Goal: Find specific page/section: Find specific page/section

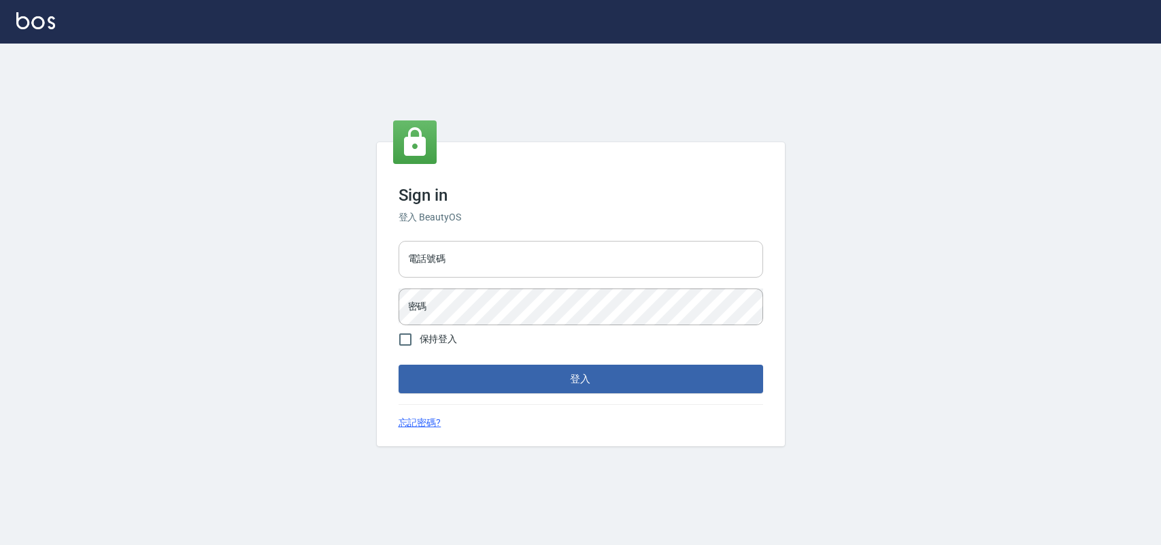
click at [644, 263] on input "電話號碼" at bounding box center [581, 259] width 365 height 37
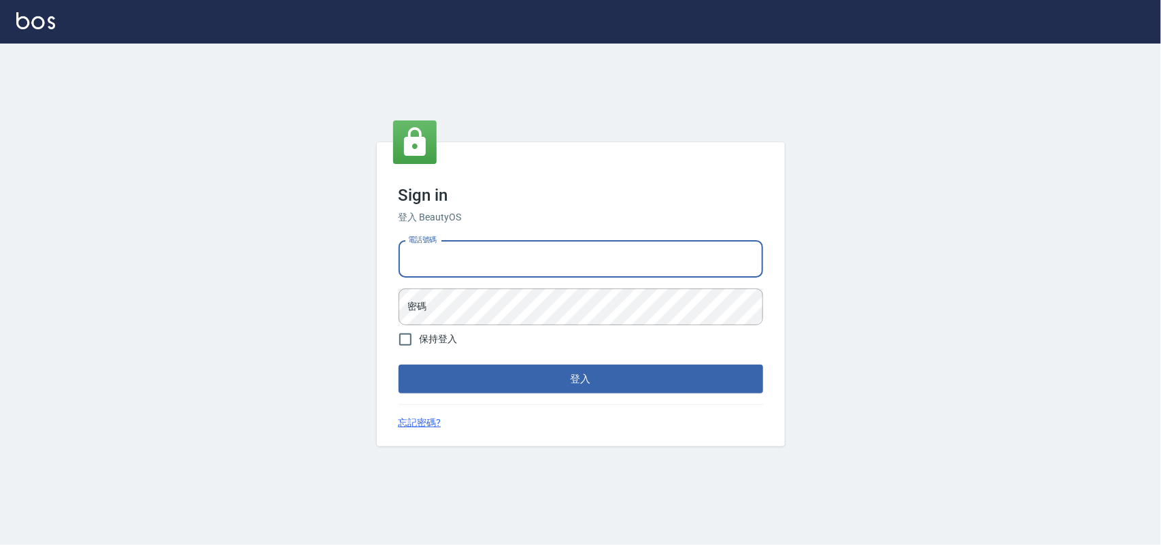
type input "0985335300"
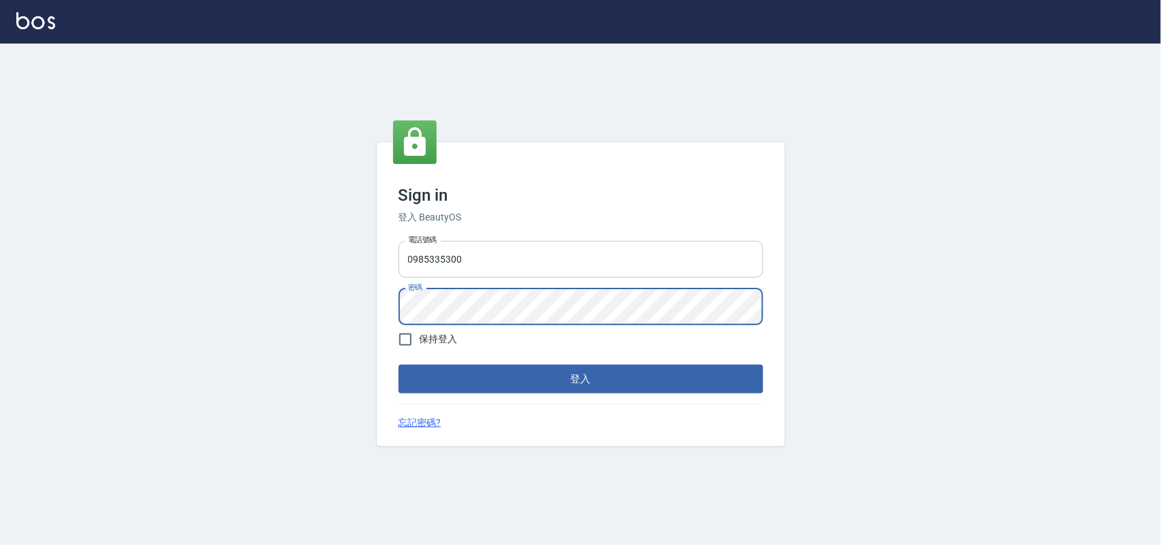
click at [399, 365] on button "登入" at bounding box center [581, 379] width 365 height 29
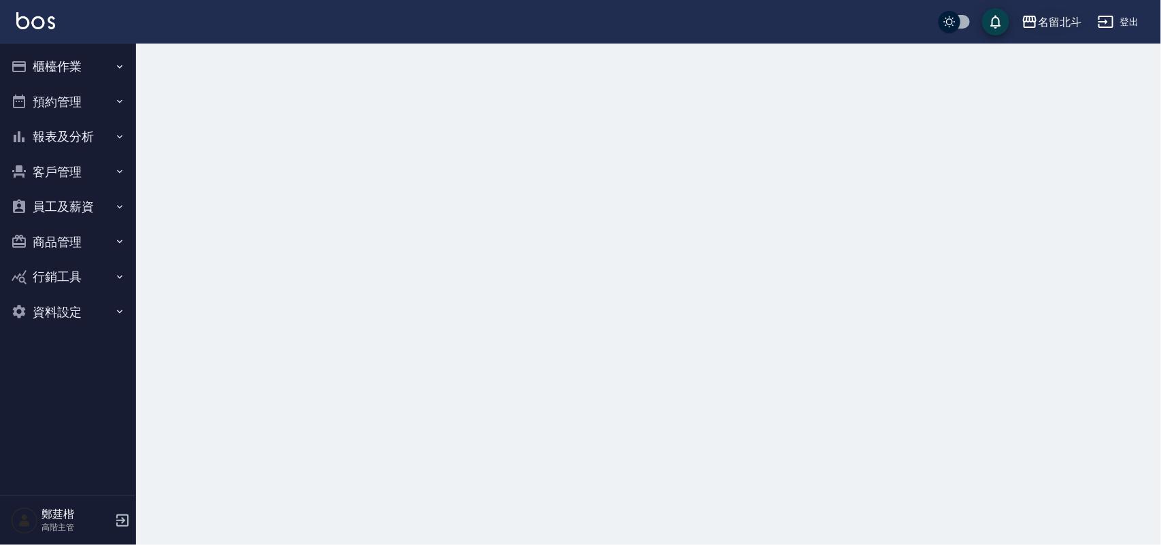
click at [1038, 18] on div "名留北斗" at bounding box center [1060, 22] width 44 height 17
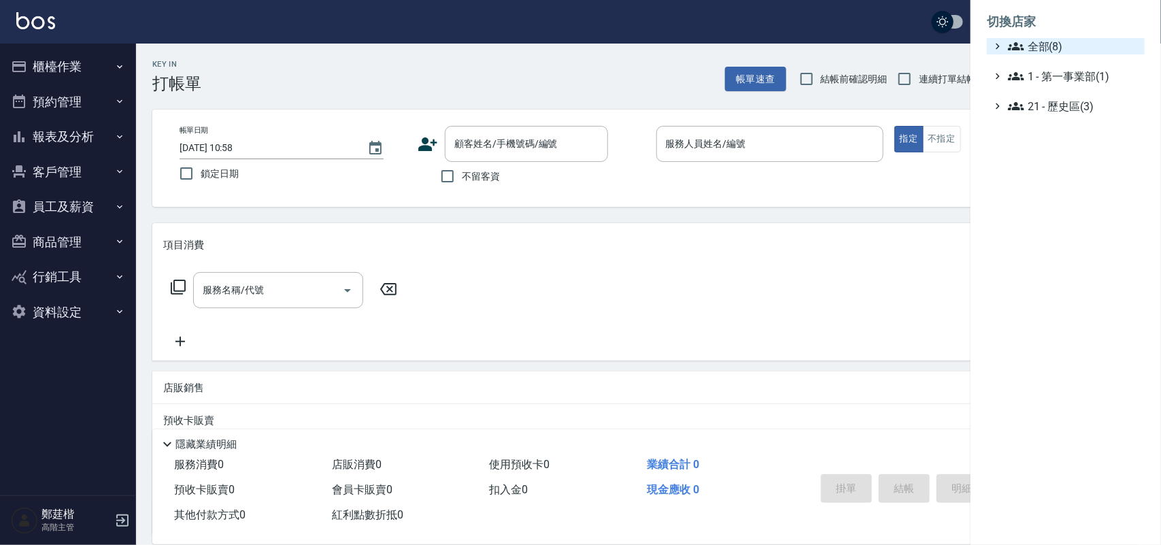
click at [1045, 50] on span "全部(8)" at bounding box center [1073, 46] width 131 height 16
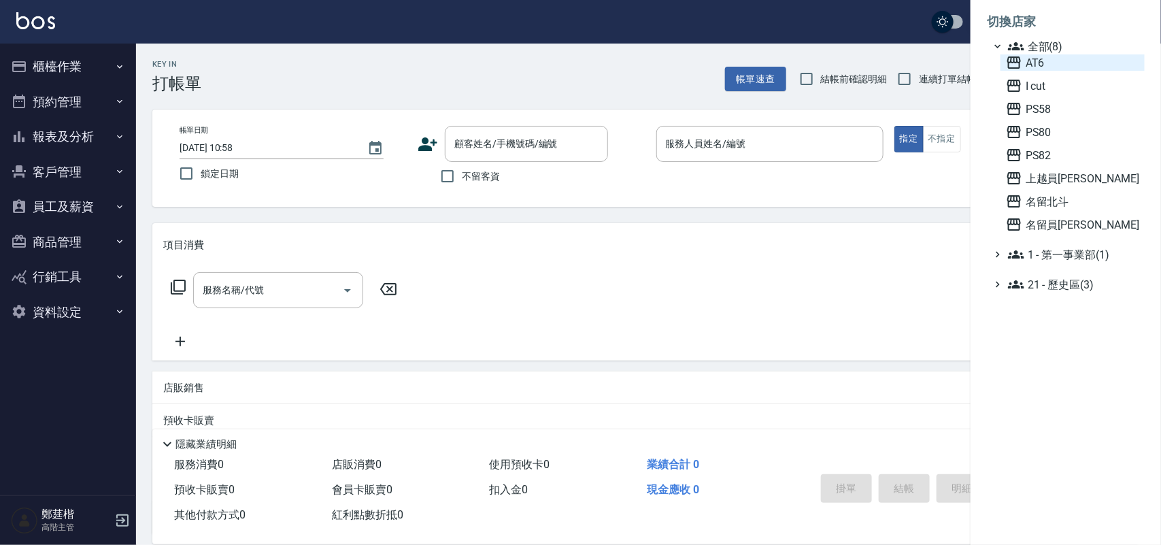
click at [1046, 59] on span "AT6" at bounding box center [1072, 62] width 133 height 16
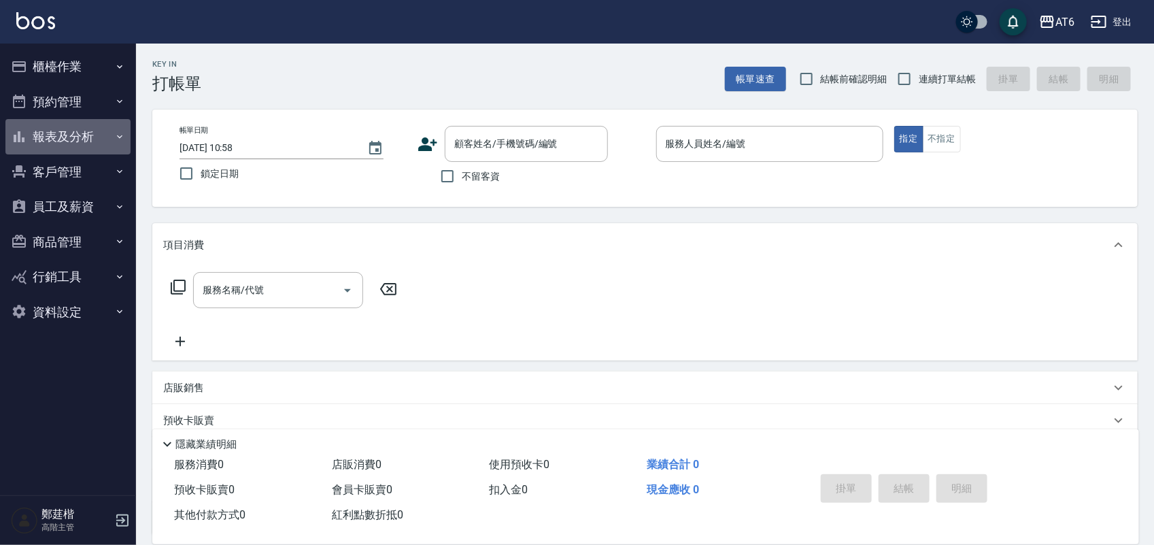
click at [50, 130] on button "報表及分析" at bounding box center [67, 136] width 125 height 35
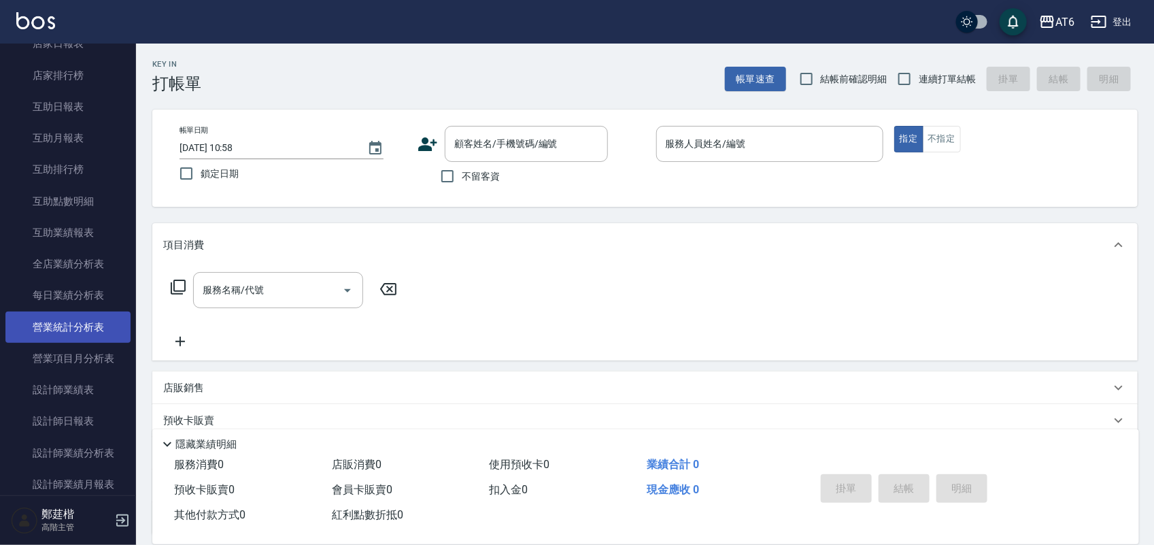
scroll to position [255, 0]
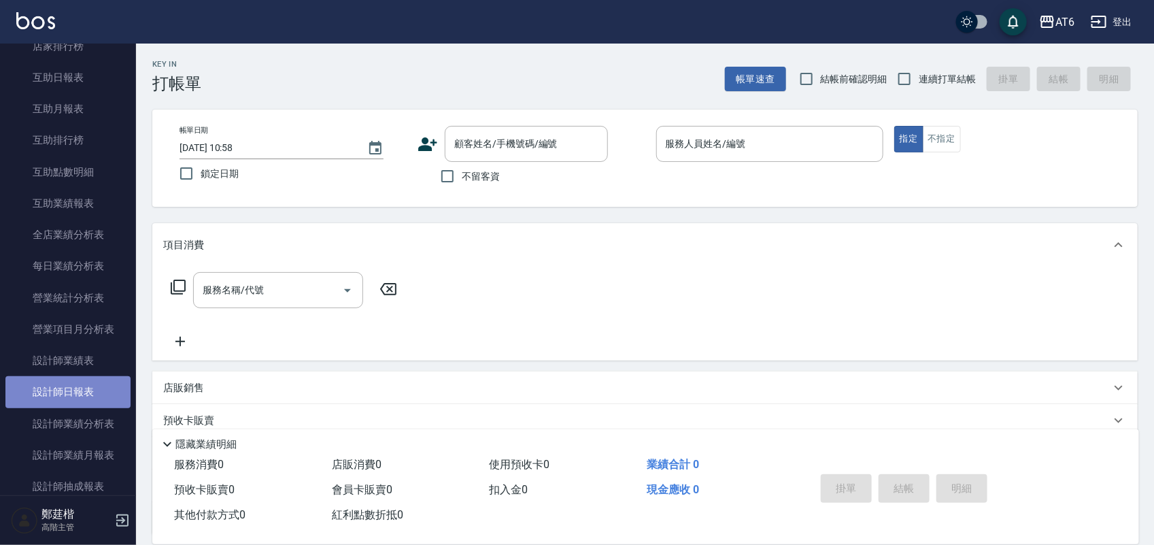
click at [85, 382] on link "設計師日報表" at bounding box center [67, 391] width 125 height 31
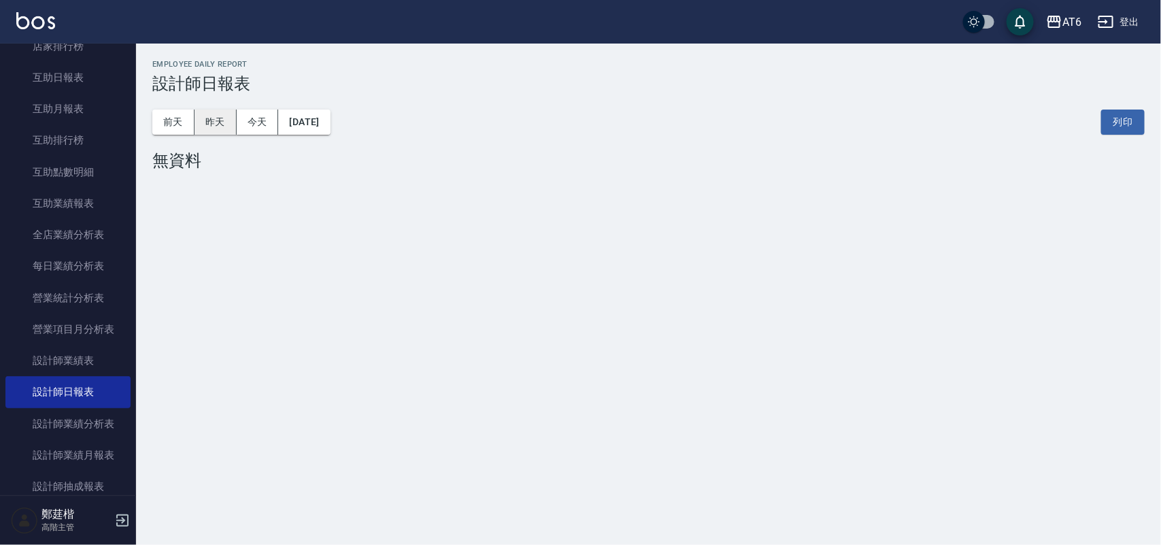
click at [226, 123] on button "昨天" at bounding box center [216, 122] width 42 height 25
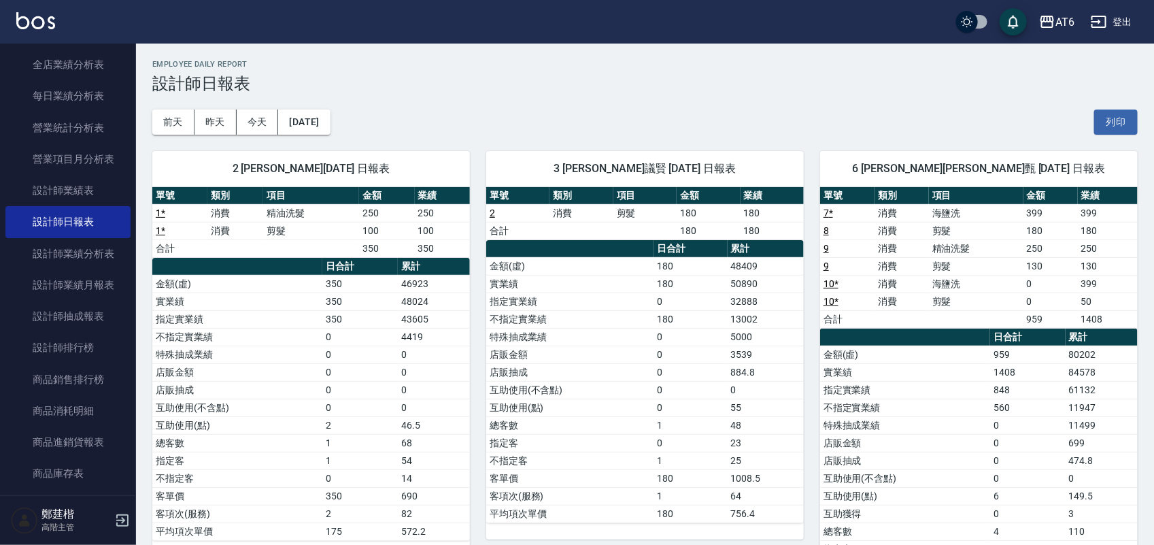
scroll to position [170, 0]
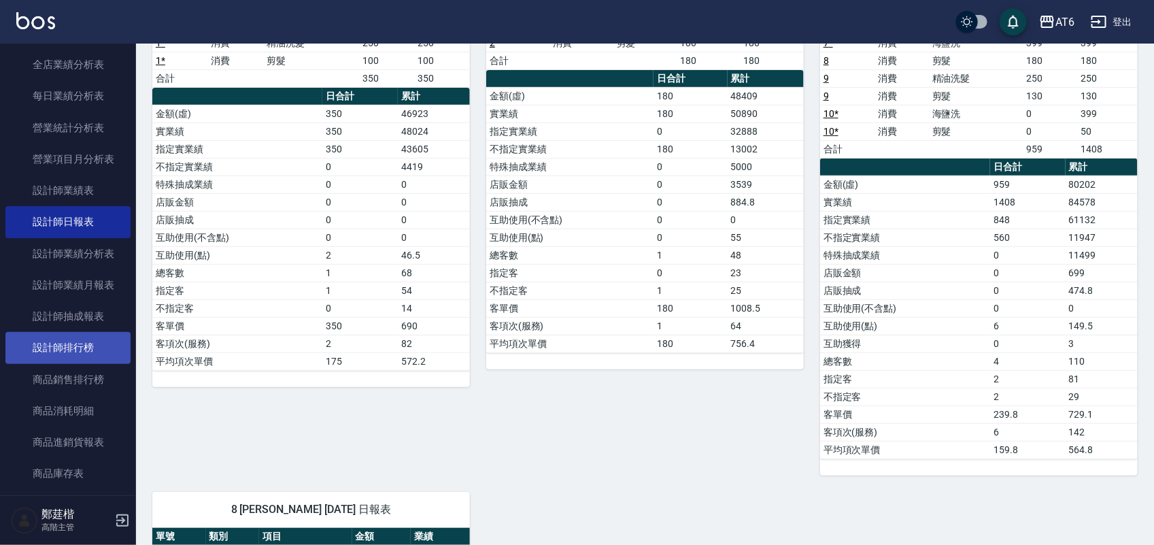
click at [26, 334] on link "設計師排行榜" at bounding box center [67, 347] width 125 height 31
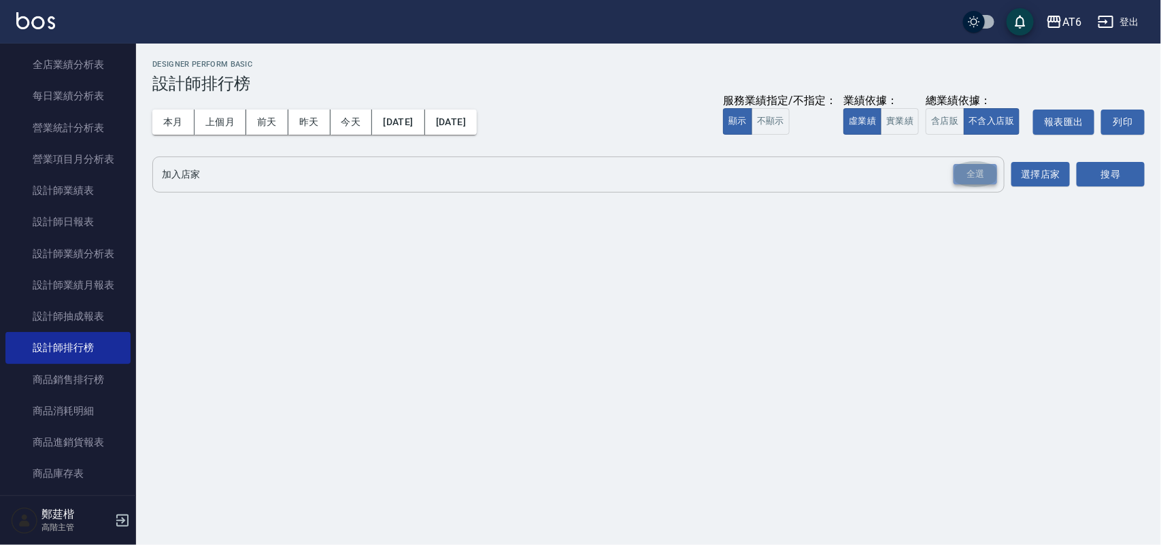
click at [969, 174] on div "全選" at bounding box center [976, 174] width 44 height 21
click at [1104, 171] on button "搜尋" at bounding box center [1111, 174] width 68 height 25
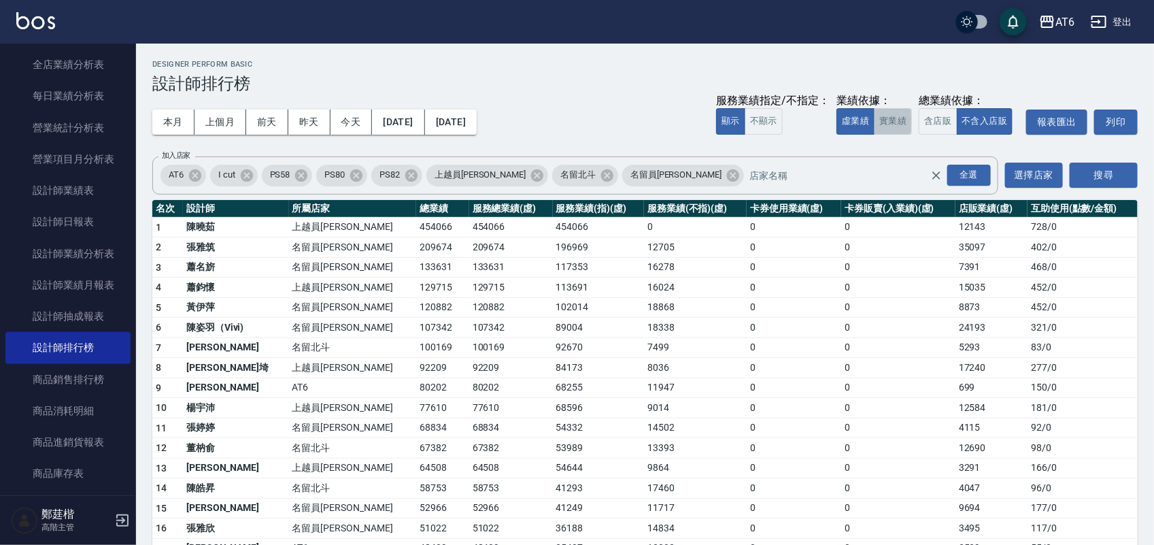
click at [896, 123] on button "實業績" at bounding box center [893, 121] width 38 height 27
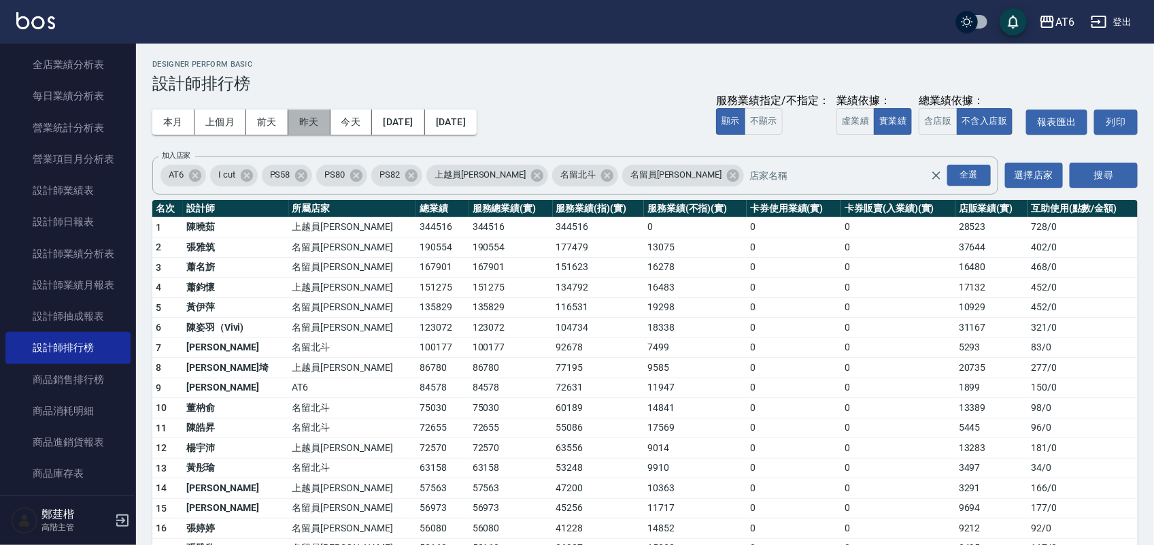
click at [322, 116] on button "昨天" at bounding box center [309, 122] width 42 height 25
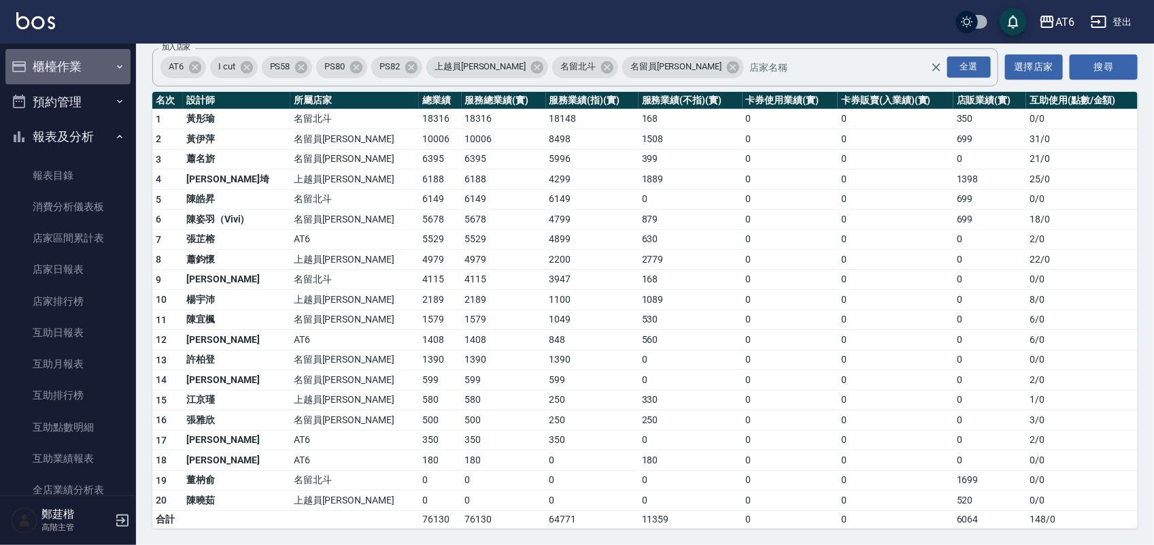
click at [122, 65] on button "櫃檯作業" at bounding box center [67, 66] width 125 height 35
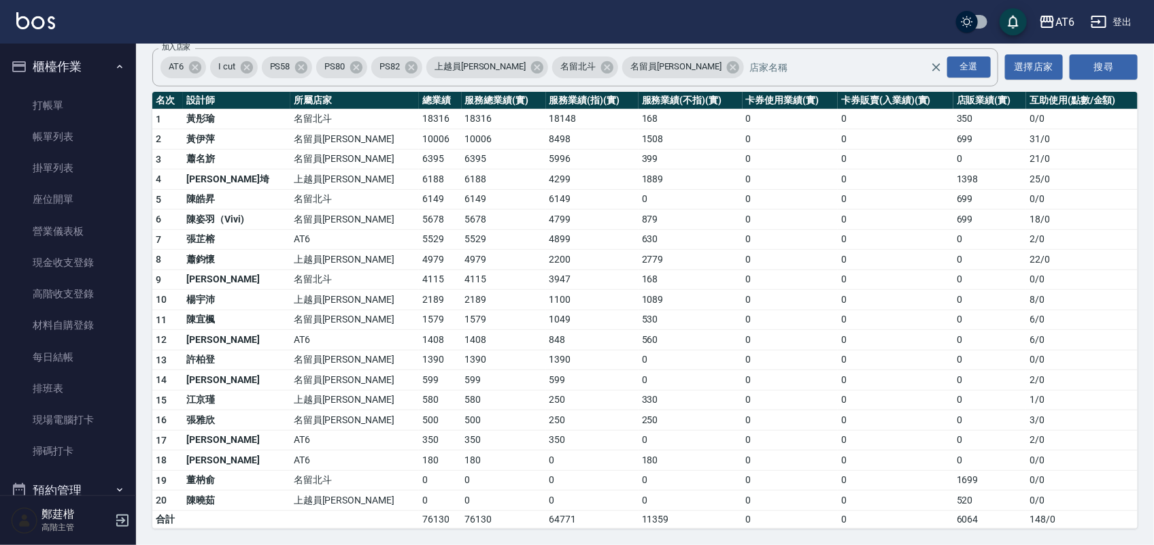
click at [99, 86] on ul "打帳單 帳單列表 掛單列表 座位開單 營業儀表板 現金收支登錄 高階收支登錄 材料自購登錄 每日結帳 排班表 現場電腦打卡 掃碼打卡" at bounding box center [67, 278] width 125 height 388
click at [99, 104] on link "打帳單" at bounding box center [67, 105] width 125 height 31
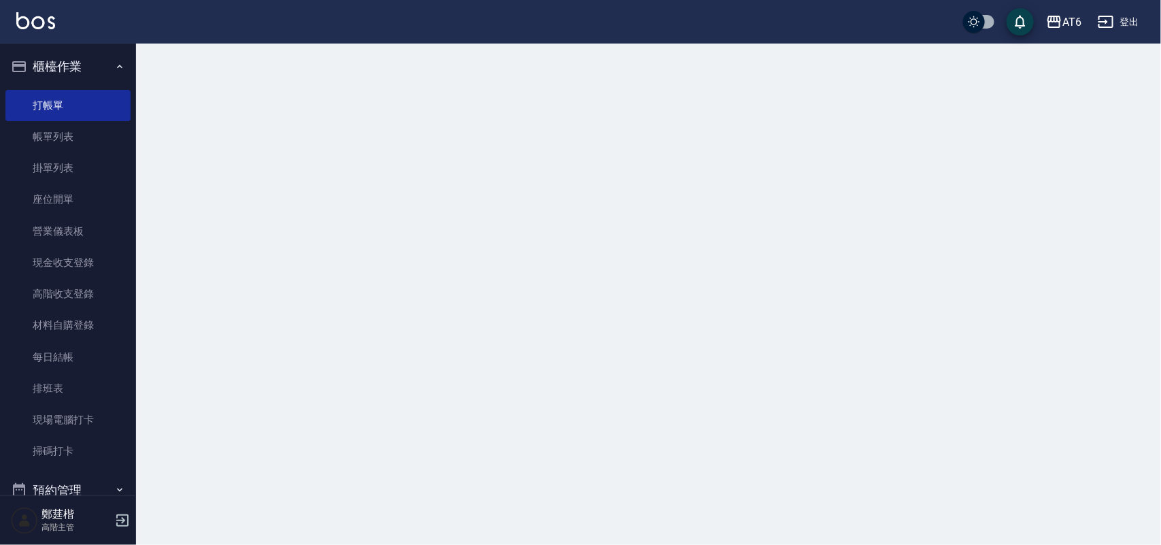
click at [90, 69] on button "櫃檯作業" at bounding box center [67, 66] width 125 height 35
